Goal: Information Seeking & Learning: Learn about a topic

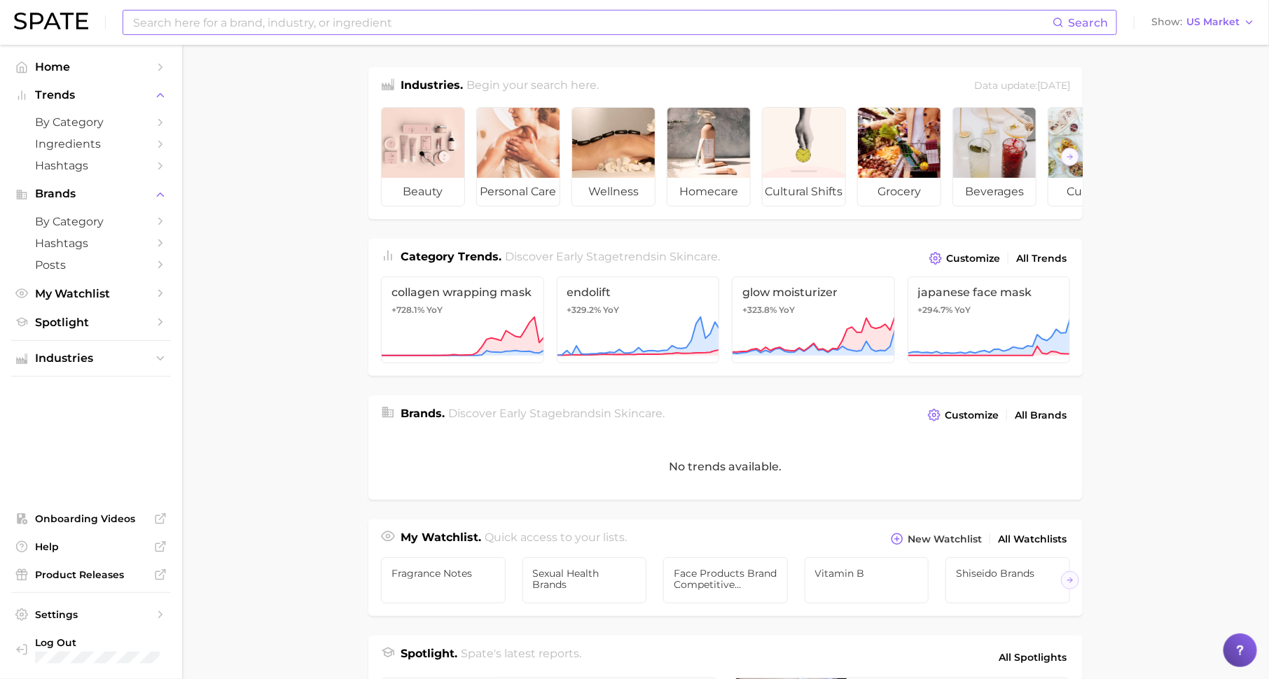
click at [490, 22] on input at bounding box center [592, 23] width 921 height 24
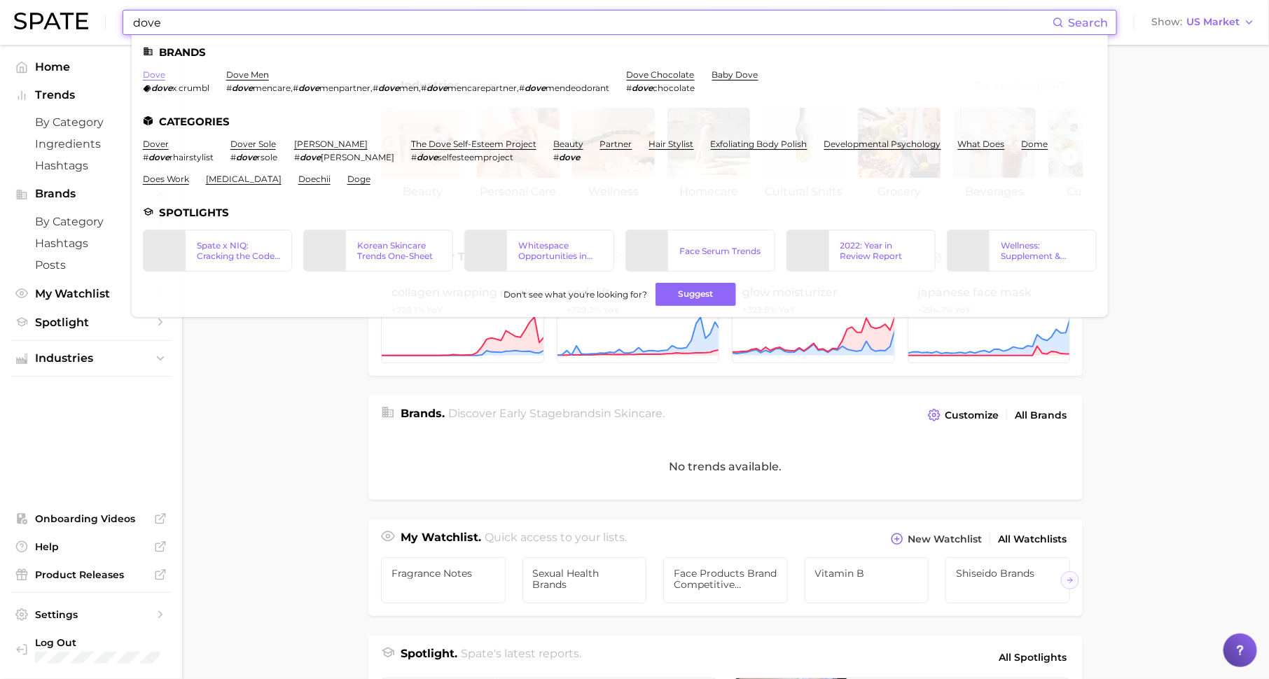
type input "dove"
click at [149, 73] on link "dove" at bounding box center [154, 74] width 22 height 11
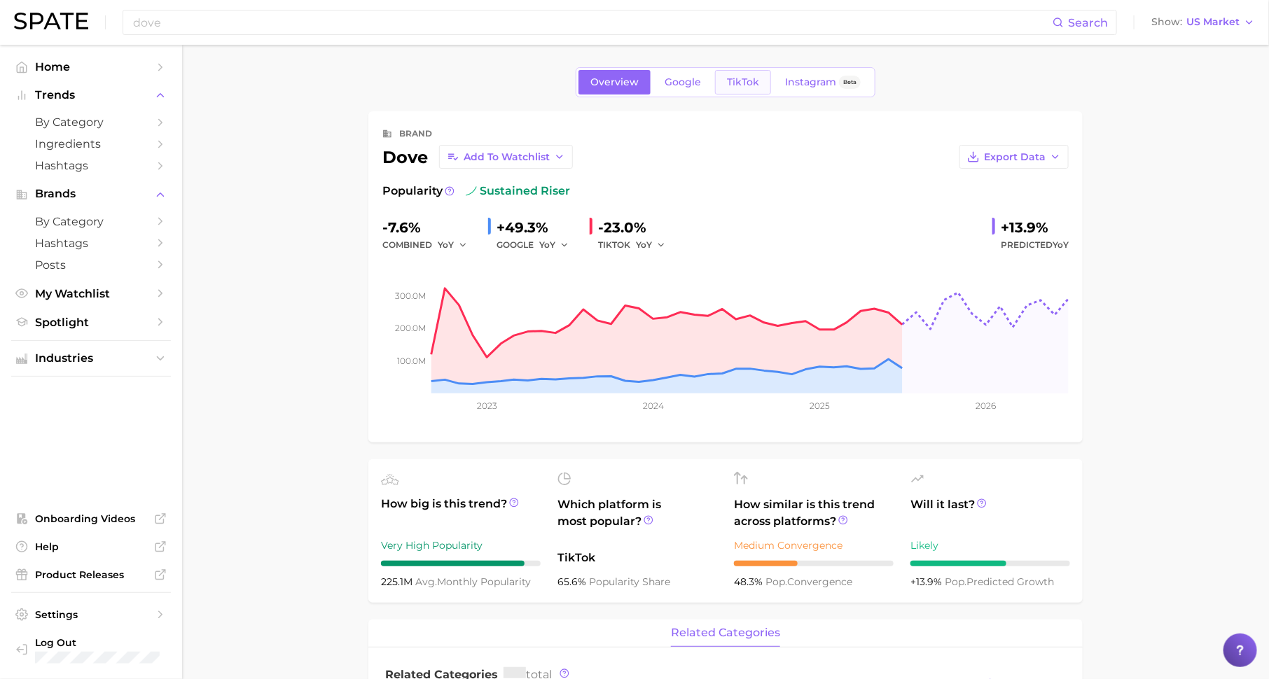
click at [743, 74] on link "TikTok" at bounding box center [743, 82] width 56 height 25
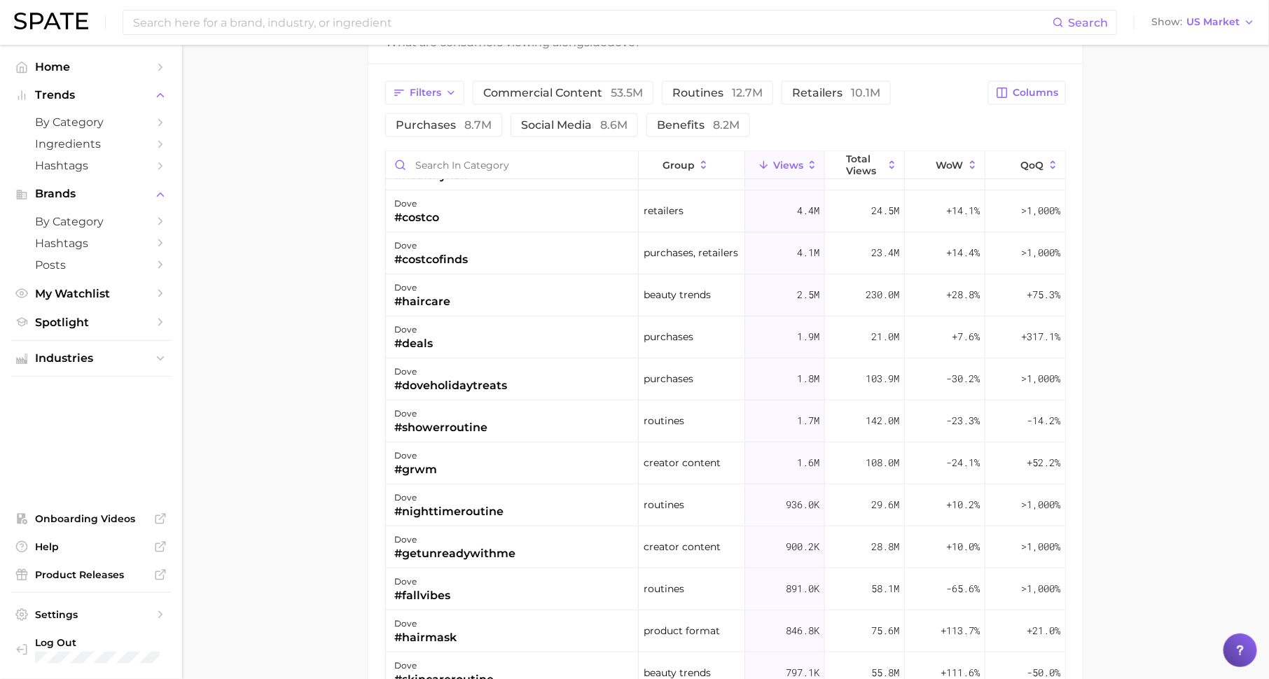
scroll to position [210, 0]
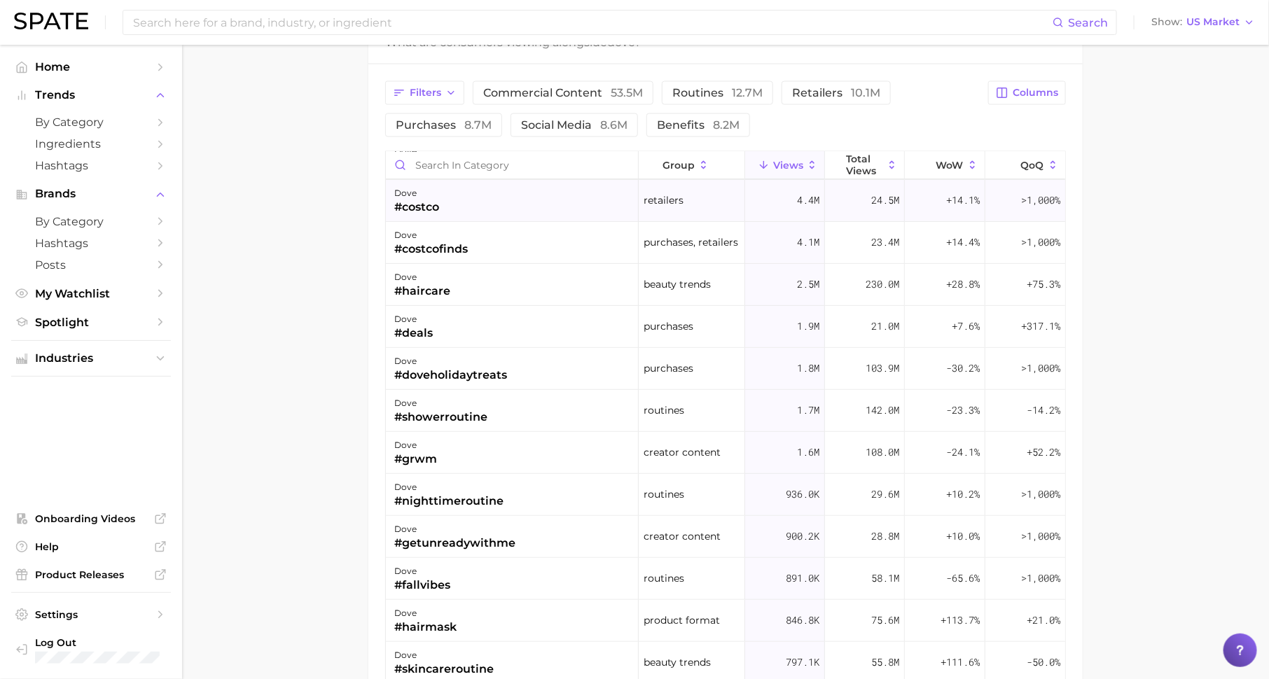
click at [510, 198] on div "dove #costco" at bounding box center [512, 201] width 253 height 42
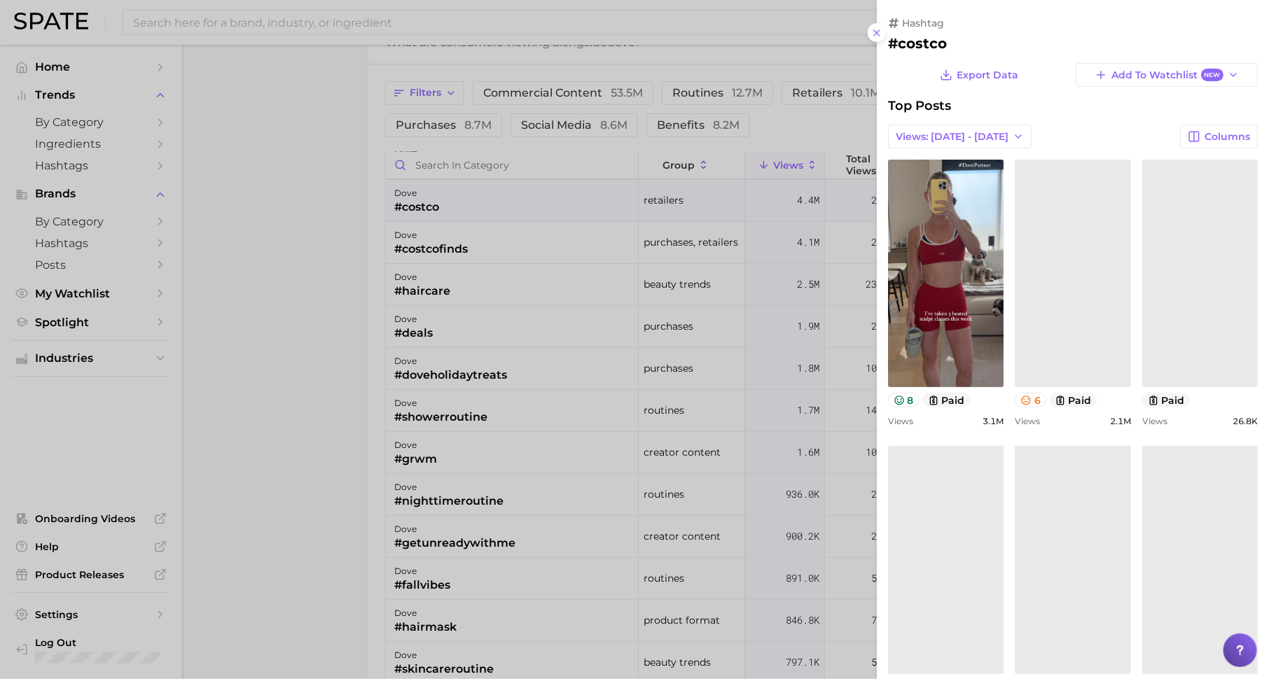
scroll to position [0, 0]
click at [683, 322] on div at bounding box center [634, 339] width 1269 height 679
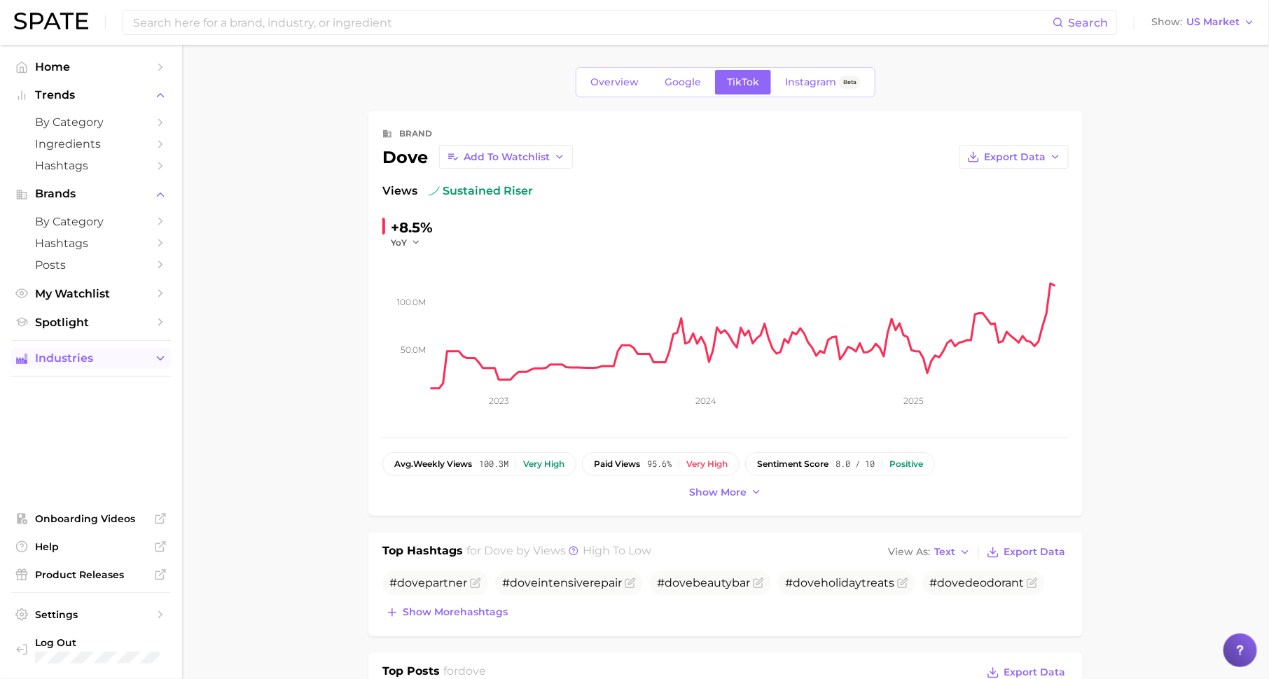
click at [74, 359] on span "Industries" at bounding box center [91, 358] width 112 height 13
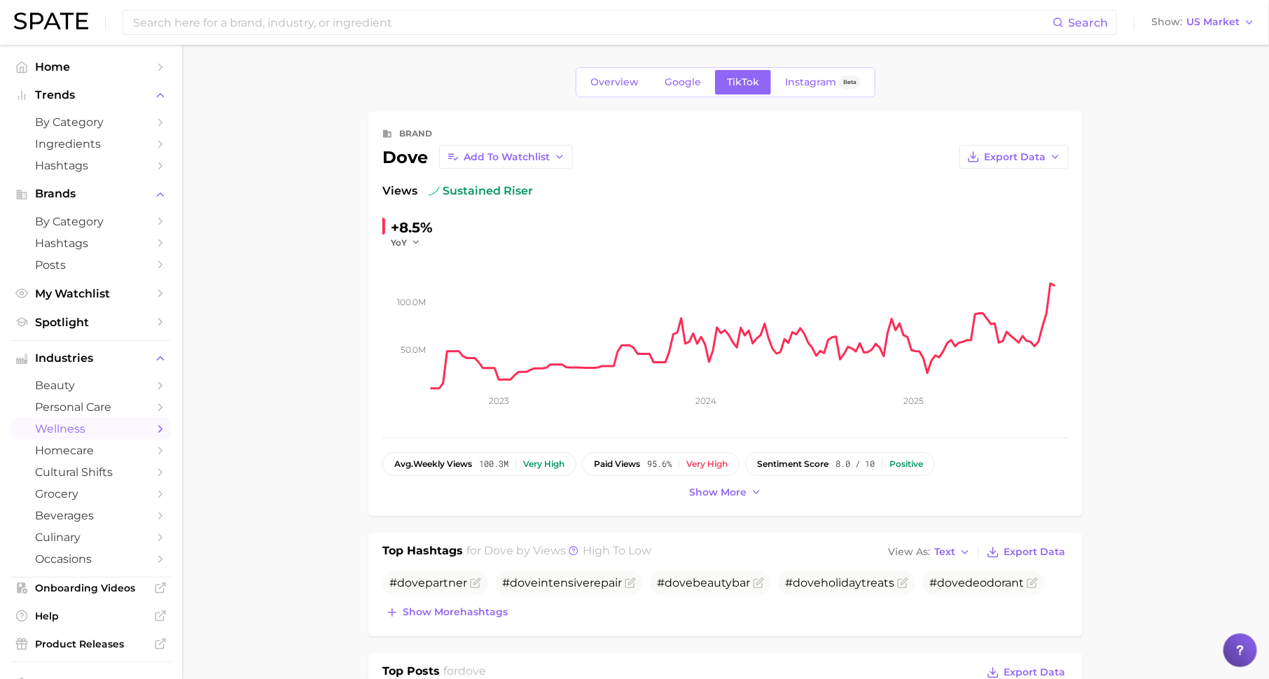
click at [90, 424] on span "wellness" at bounding box center [91, 428] width 112 height 13
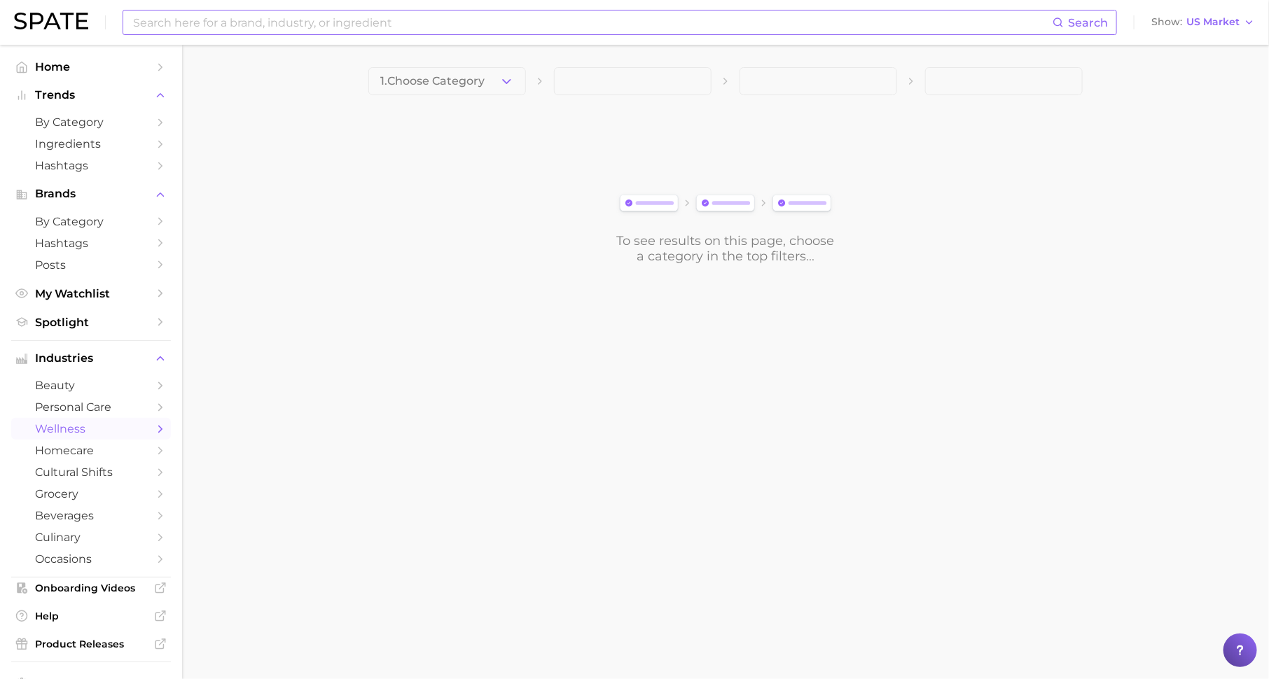
click at [418, 20] on input at bounding box center [592, 23] width 921 height 24
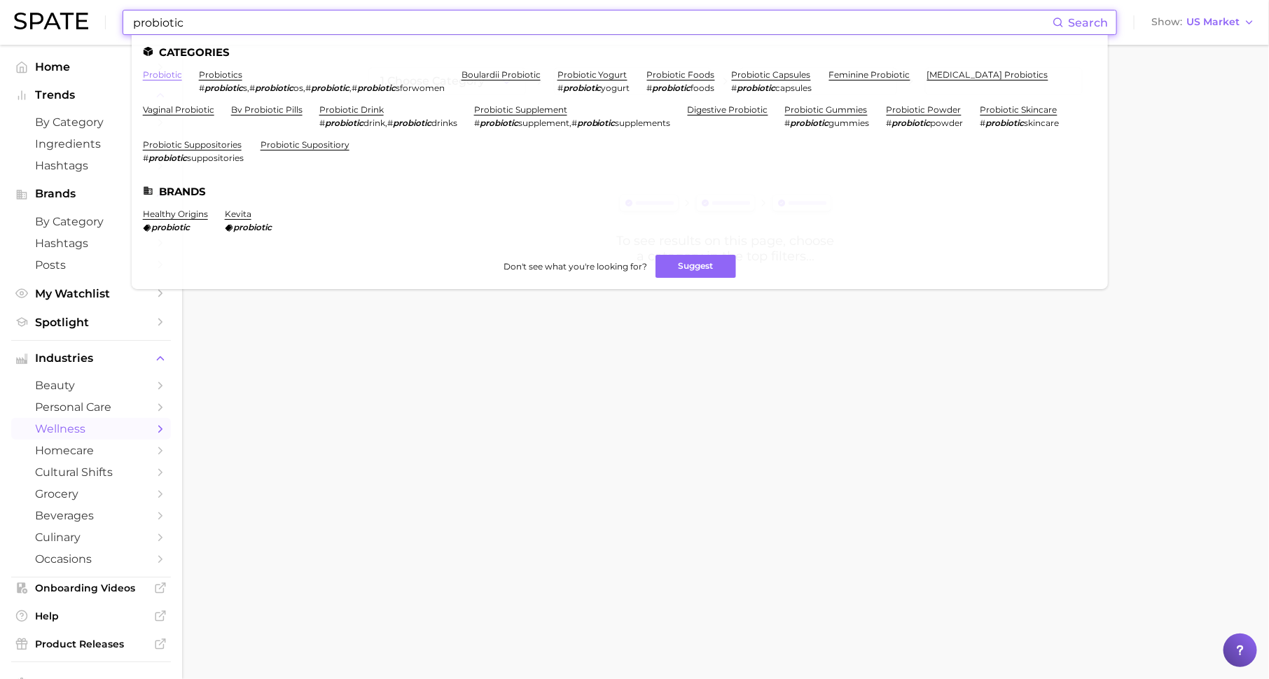
type input "probiotic"
click at [151, 76] on link "probiotic" at bounding box center [162, 74] width 39 height 11
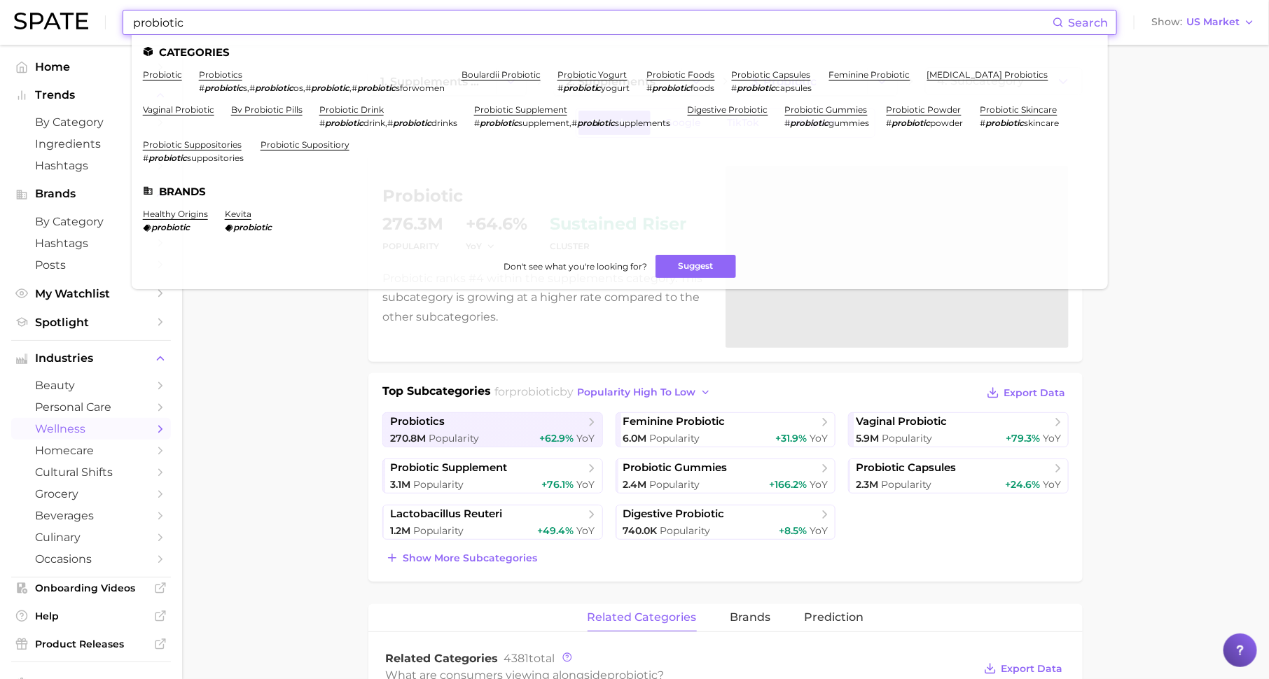
click at [561, 23] on input "probiotic" at bounding box center [592, 23] width 921 height 24
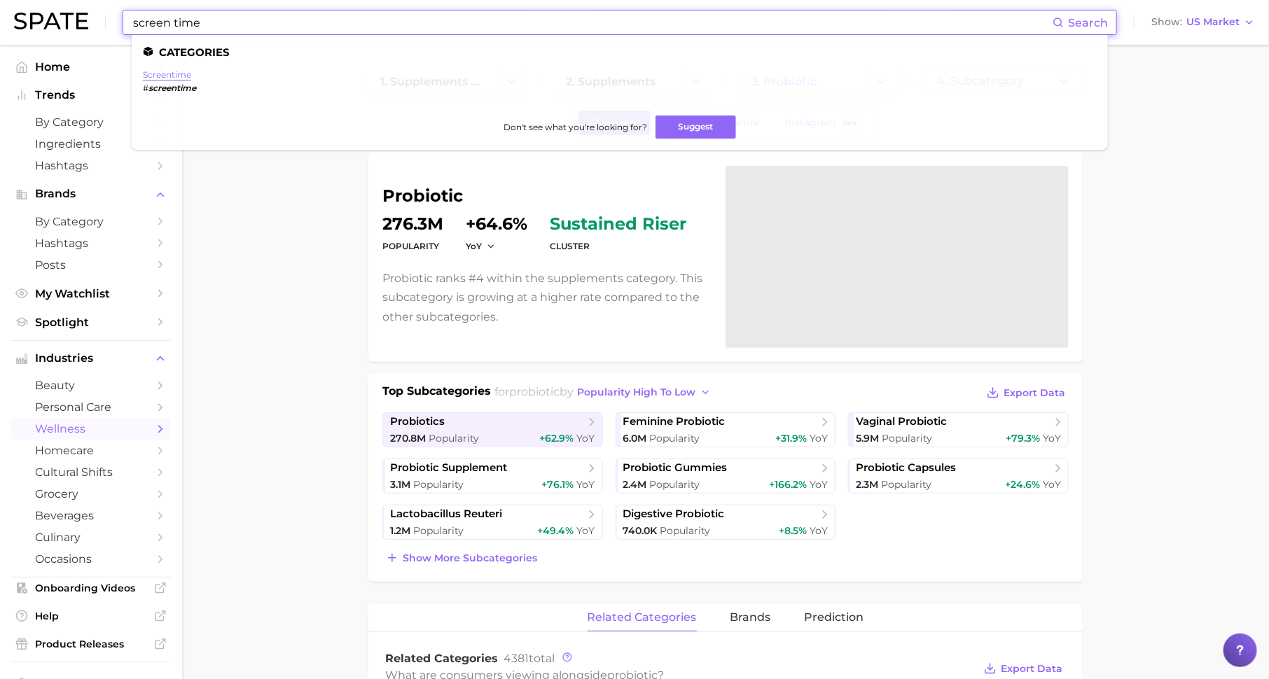
type input "screen time"
click at [165, 78] on link "screentime" at bounding box center [167, 74] width 48 height 11
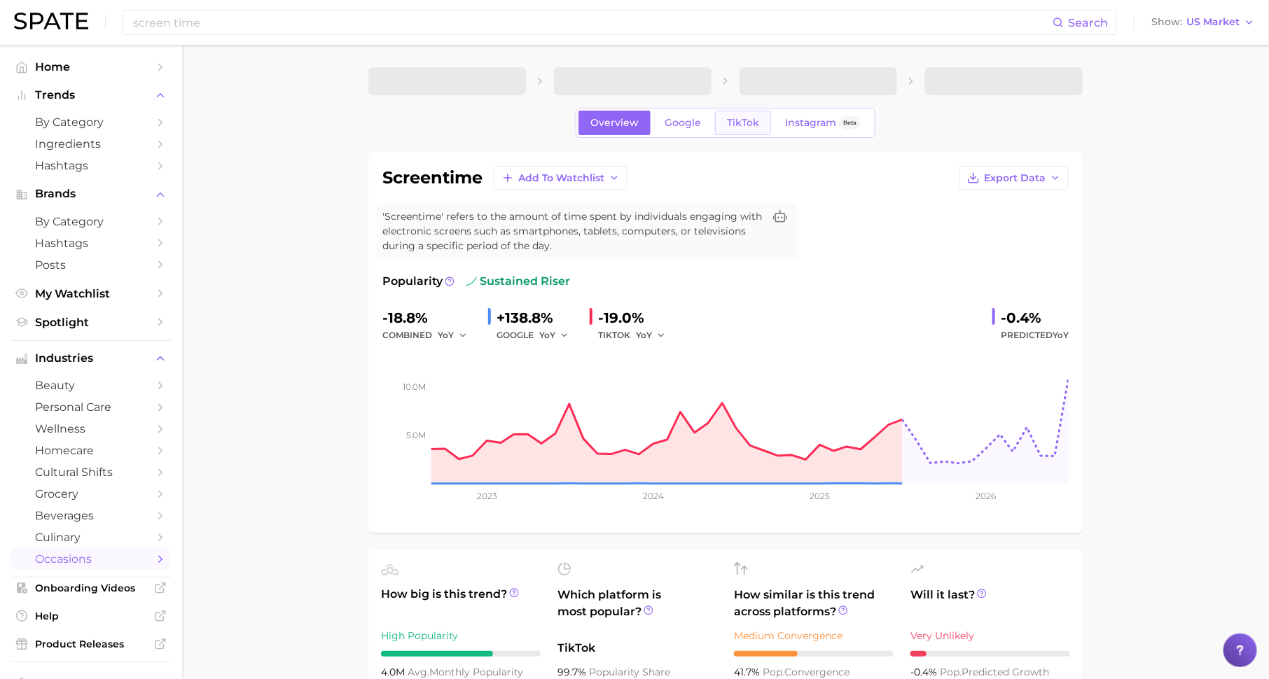
click at [741, 123] on span "TikTok" at bounding box center [743, 123] width 32 height 12
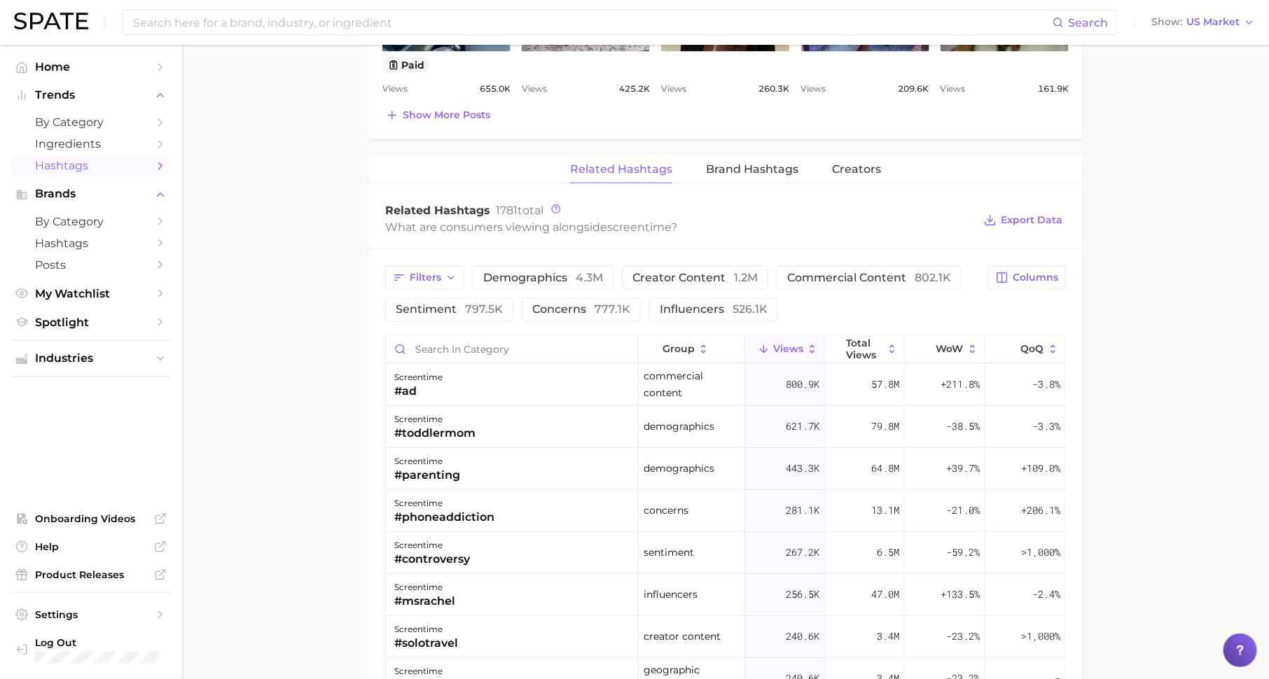
click at [121, 165] on span "Hashtags" at bounding box center [91, 165] width 112 height 13
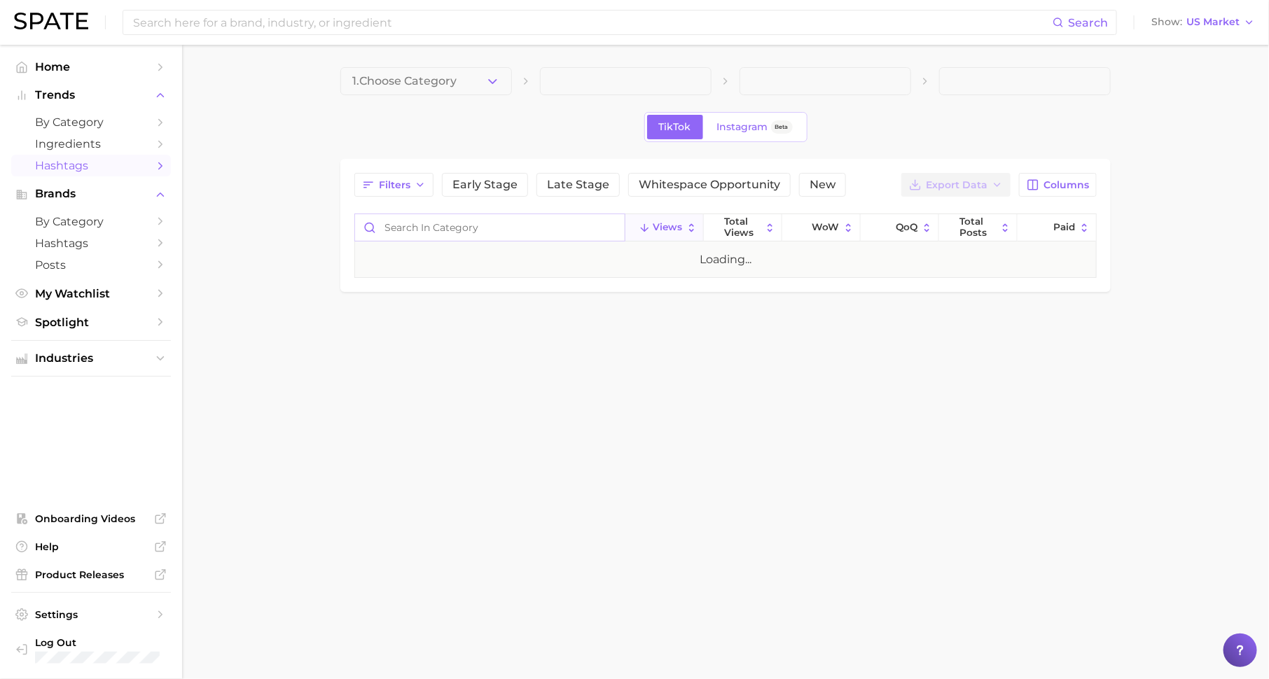
click at [484, 224] on input "Search in category" at bounding box center [490, 227] width 270 height 27
type input "controversy"
click at [404, 260] on span "#controversy" at bounding box center [401, 259] width 76 height 17
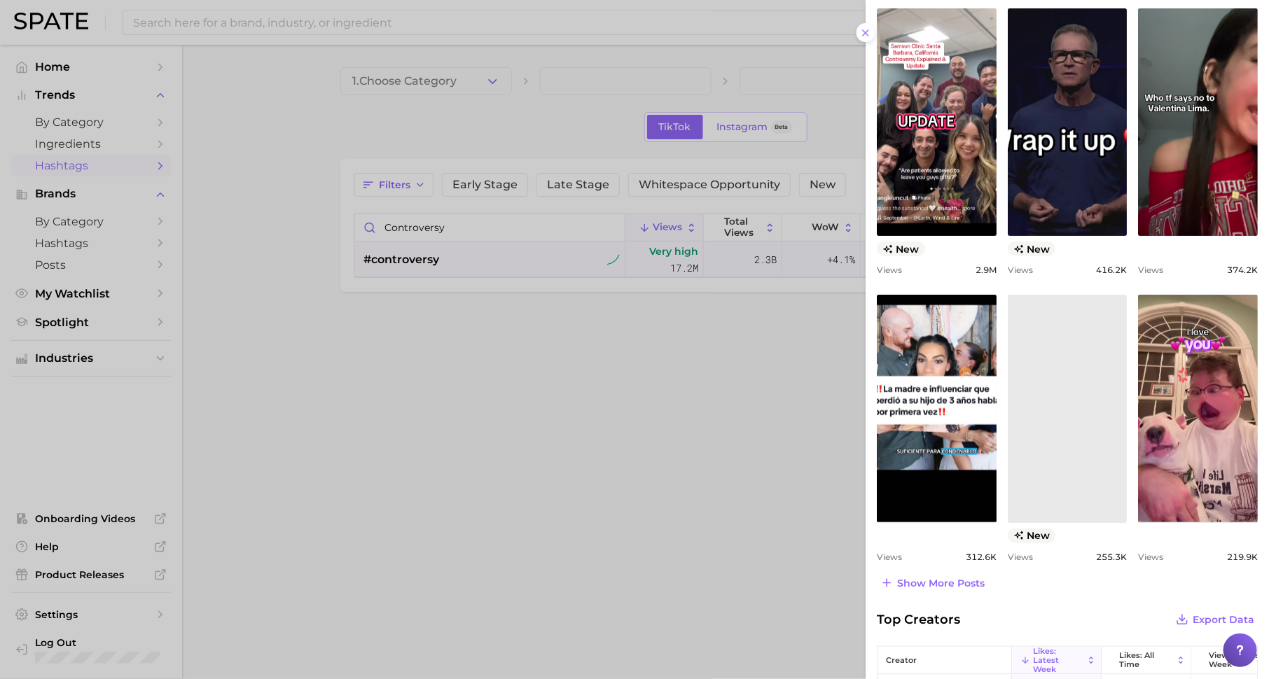
scroll to position [399, 0]
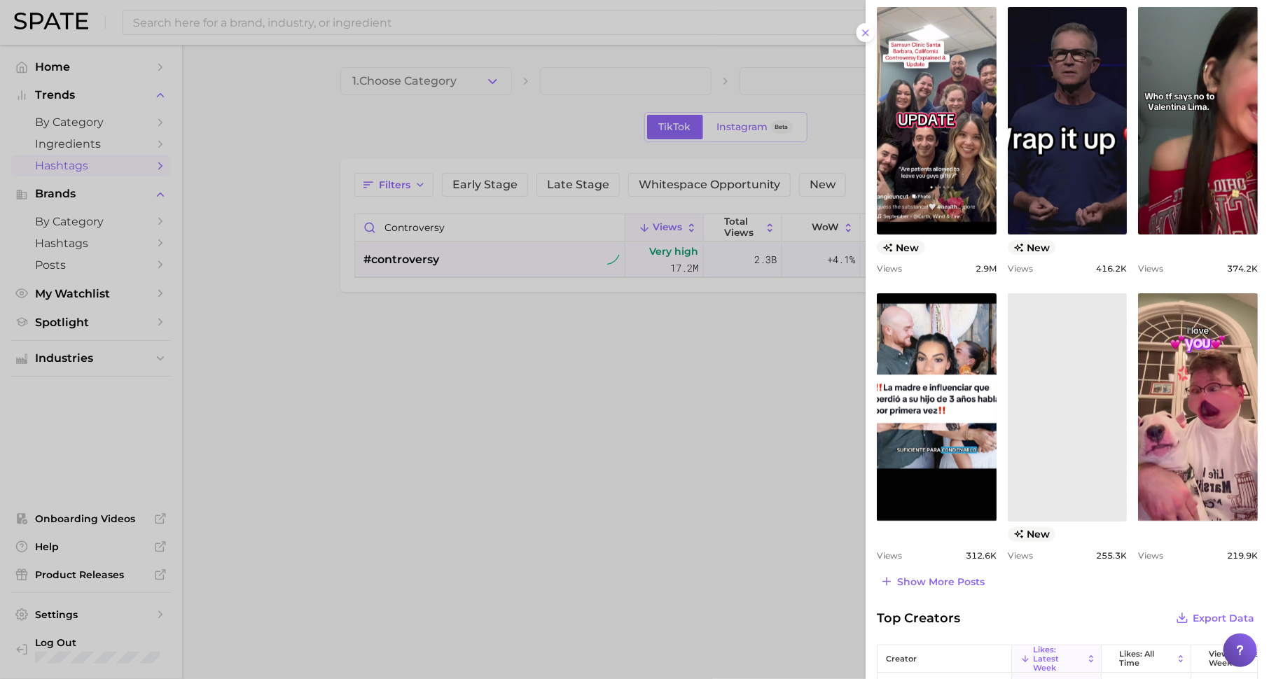
click at [951, 543] on div "#controversy Export Data Add to Watchlist New Loading... Top Posts Export Data …" at bounding box center [1066, 265] width 403 height 1329
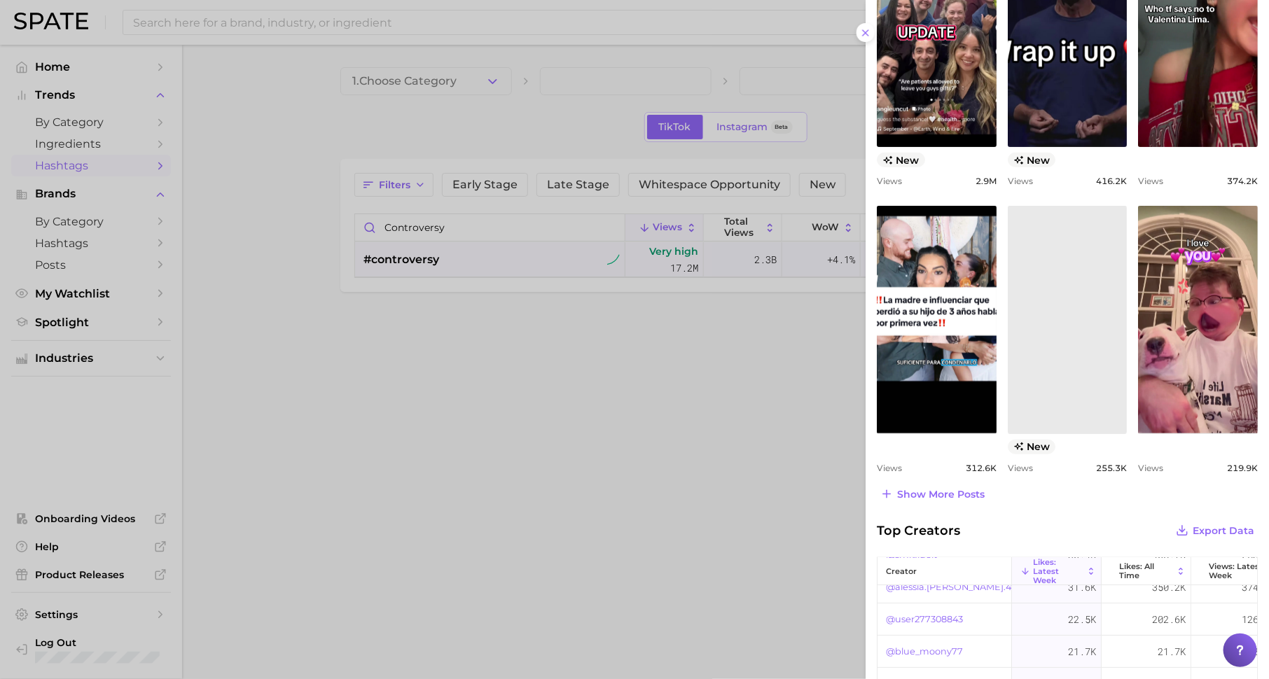
scroll to position [0, 0]
click at [951, 490] on span "Show more posts" at bounding box center [941, 495] width 88 height 12
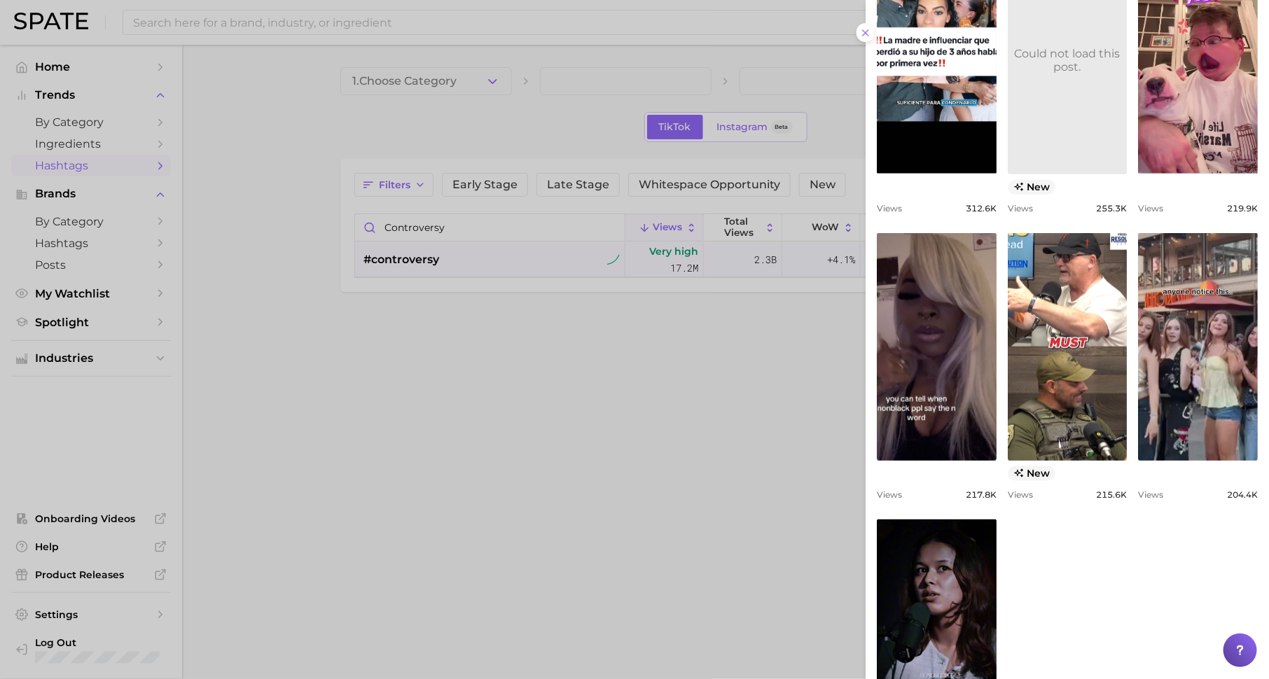
scroll to position [690, 0]
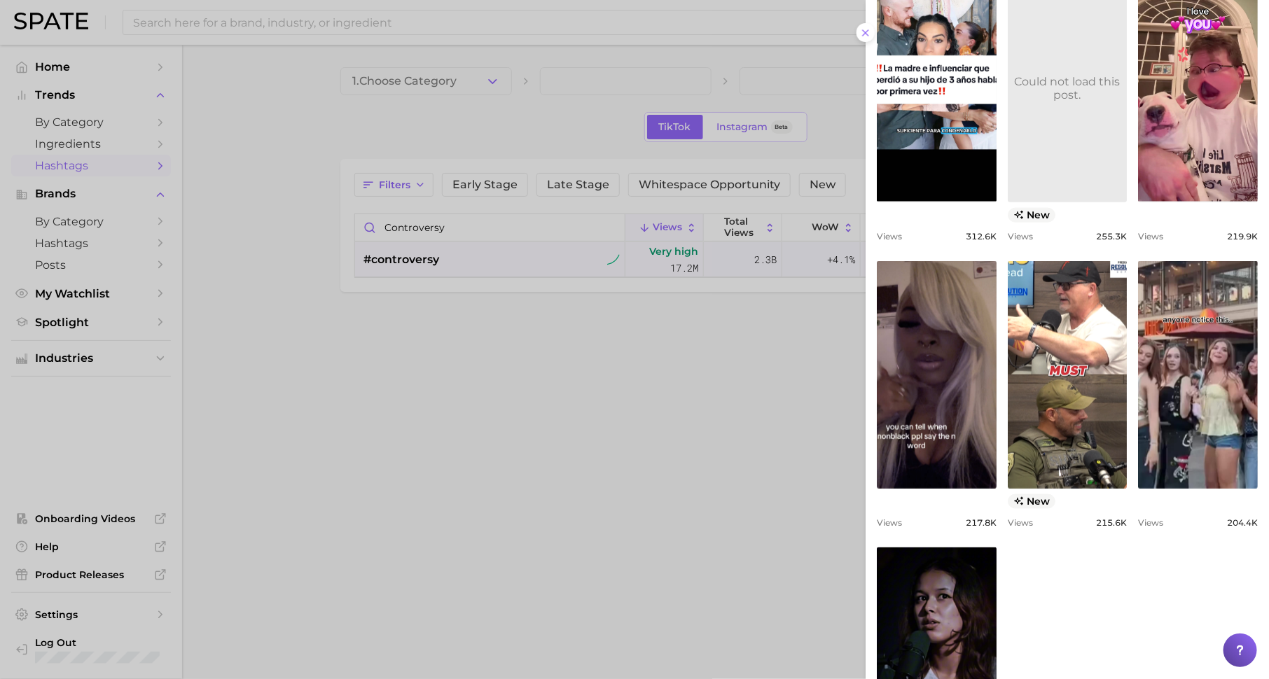
click at [706, 452] on div at bounding box center [634, 339] width 1269 height 679
